Goal: Book appointment/travel/reservation

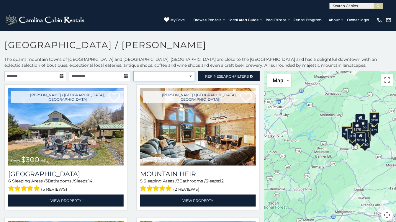
click at [133, 71] on select "**********" at bounding box center [164, 76] width 62 height 10
click at [201, 38] on section "**********" at bounding box center [198, 128] width 396 height 194
click at [289, 80] on button "Map" at bounding box center [279, 80] width 24 height 13
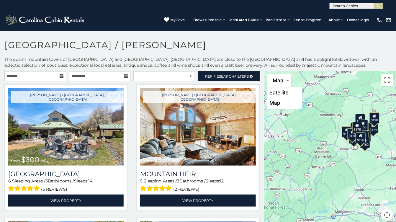
click at [344, 83] on div "$300 $330 $175 $250 $179 $110 $195 $175 $155 $180 $190 $170 $200 $170 $175 $160…" at bounding box center [330, 149] width 132 height 157
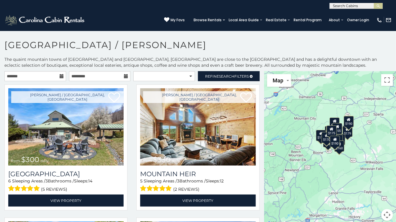
drag, startPoint x: 371, startPoint y: 161, endPoint x: 344, endPoint y: 165, distance: 26.5
click at [344, 165] on div "$300 $330 $175 $250 $179 $110 $195 $175 $155 $180 $190 $170 $200 $170 $175 $160…" at bounding box center [330, 149] width 132 height 157
click at [392, 71] on div "$300 $330 $175 $250 $179 $110 $195 $175 $155 $180 $190 $170 $200 $170 $175 $160…" at bounding box center [330, 149] width 132 height 157
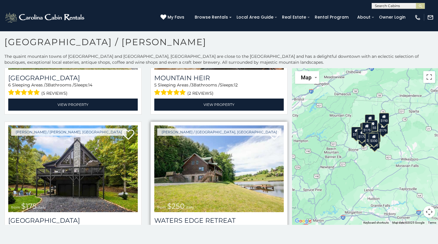
scroll to position [125, 0]
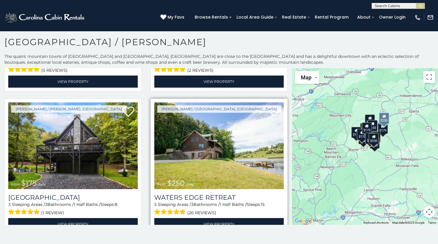
click at [230, 144] on img at bounding box center [218, 145] width 129 height 87
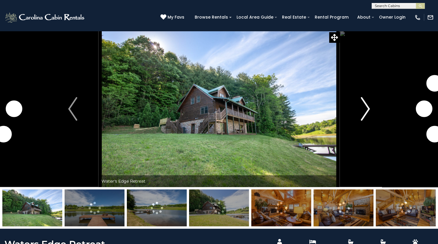
click at [368, 107] on img "Next" at bounding box center [365, 109] width 9 height 24
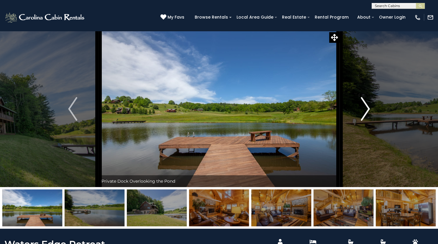
click at [368, 107] on img "Next" at bounding box center [365, 109] width 9 height 24
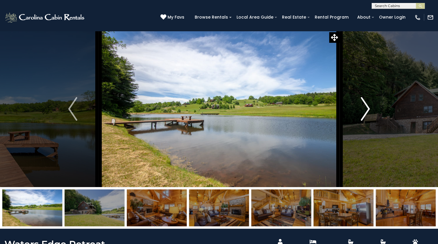
click at [368, 107] on img "Next" at bounding box center [365, 109] width 9 height 24
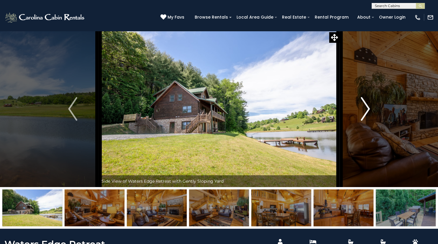
click at [368, 107] on img "Next" at bounding box center [365, 109] width 9 height 24
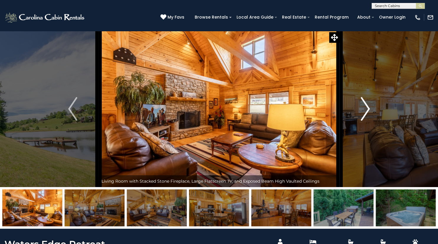
click at [368, 107] on img "Next" at bounding box center [365, 109] width 9 height 24
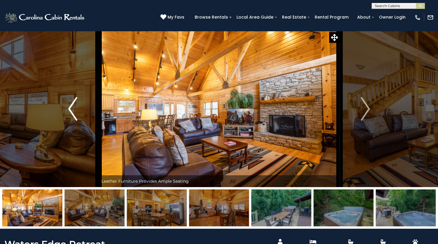
click at [71, 114] on img "Previous" at bounding box center [72, 109] width 9 height 24
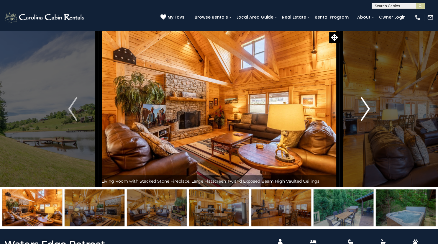
click at [364, 103] on img "Next" at bounding box center [365, 109] width 9 height 24
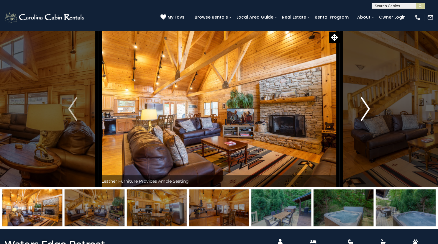
click at [364, 103] on img "Next" at bounding box center [365, 109] width 9 height 24
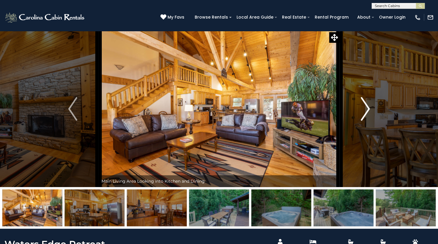
click at [364, 103] on img "Next" at bounding box center [365, 109] width 9 height 24
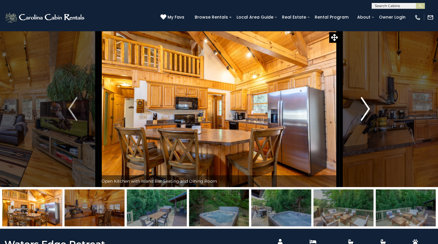
click at [364, 103] on img "Next" at bounding box center [365, 109] width 9 height 24
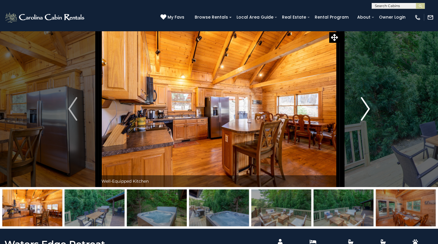
click at [364, 103] on img "Next" at bounding box center [365, 109] width 9 height 24
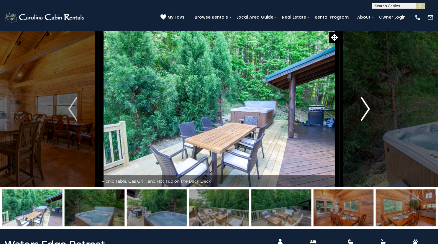
click at [364, 103] on img "Next" at bounding box center [365, 109] width 9 height 24
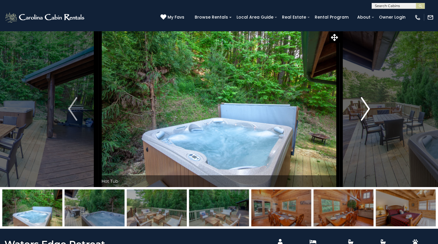
click at [364, 103] on img "Next" at bounding box center [365, 109] width 9 height 24
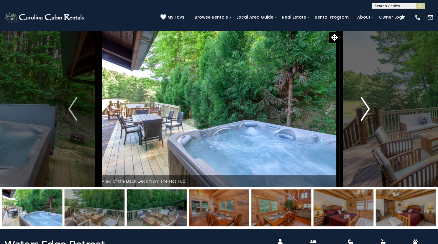
click at [364, 103] on img "Next" at bounding box center [365, 109] width 9 height 24
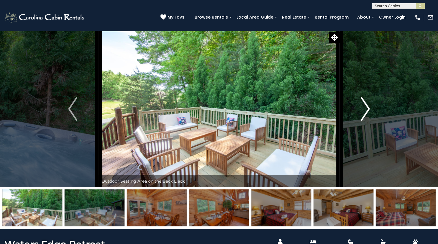
click at [364, 103] on img "Next" at bounding box center [365, 109] width 9 height 24
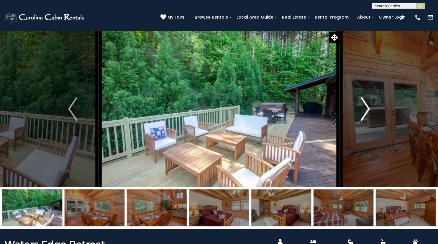
click at [364, 103] on img "Next" at bounding box center [365, 109] width 9 height 24
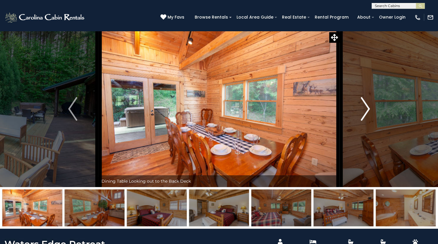
click at [364, 103] on img "Next" at bounding box center [365, 109] width 9 height 24
